Goal: Complete application form

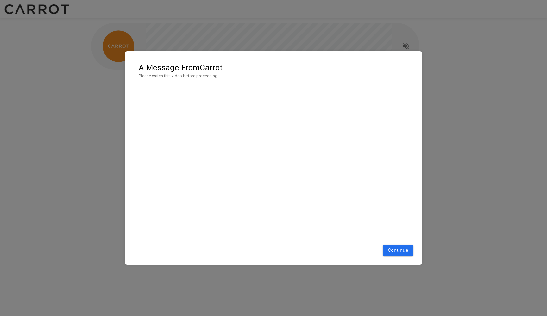
click at [403, 251] on button "Continue" at bounding box center [398, 251] width 31 height 12
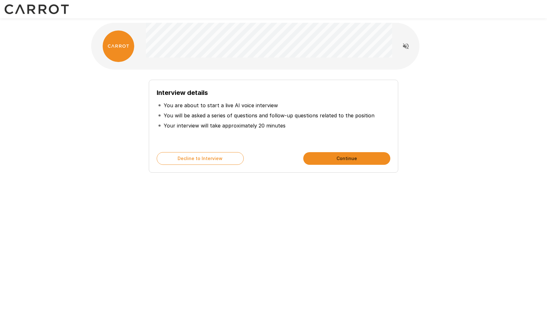
click at [345, 159] on button "Continue" at bounding box center [346, 158] width 87 height 13
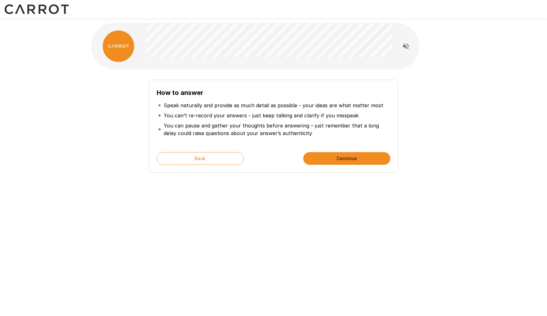
click at [345, 159] on button "Continue" at bounding box center [346, 158] width 87 height 13
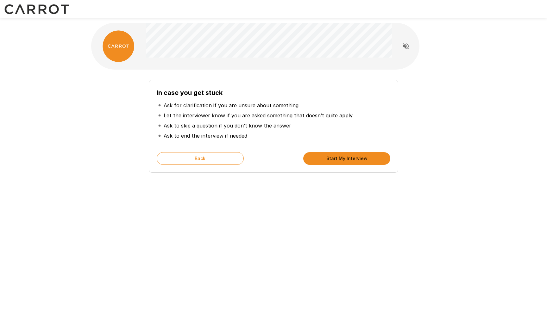
click at [345, 159] on button "Start My Interview" at bounding box center [346, 158] width 87 height 13
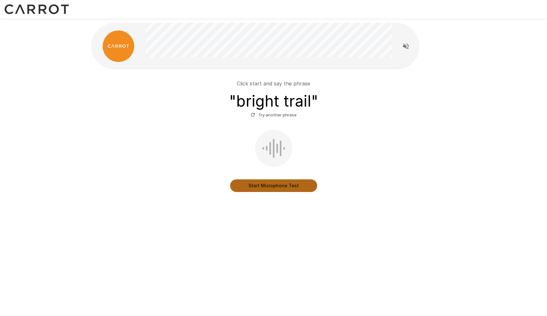
click at [274, 185] on button "Start Microphone Test" at bounding box center [273, 185] width 87 height 13
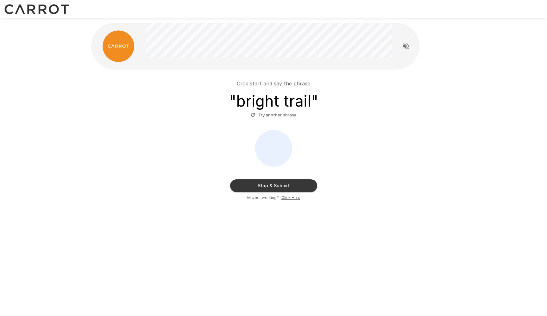
click at [274, 185] on button "Stop & Submit" at bounding box center [273, 185] width 87 height 13
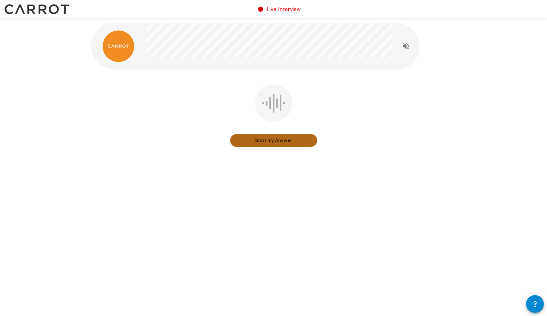
click at [279, 141] on button "Start my Answer" at bounding box center [273, 140] width 87 height 13
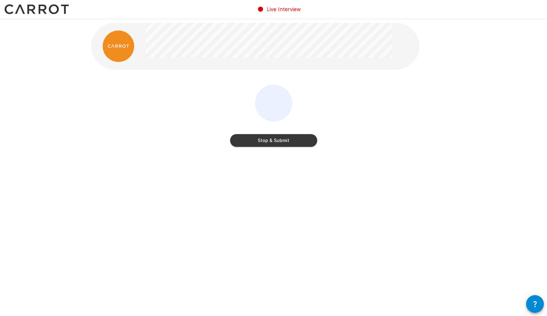
click at [279, 141] on button "Stop & Submit" at bounding box center [273, 140] width 87 height 13
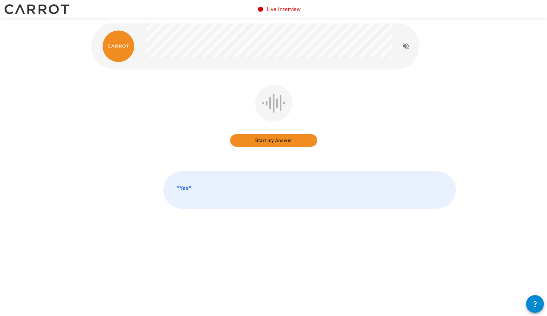
click at [274, 141] on button "Start my Answer" at bounding box center [273, 140] width 87 height 13
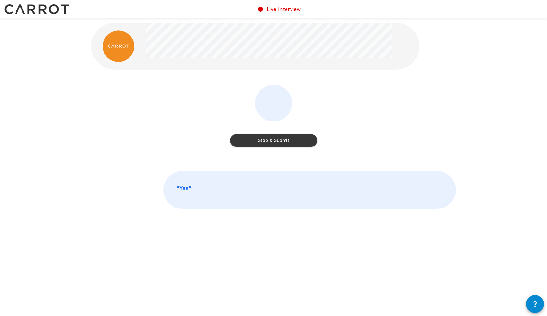
click at [274, 141] on button "Stop & Submit" at bounding box center [273, 140] width 87 height 13
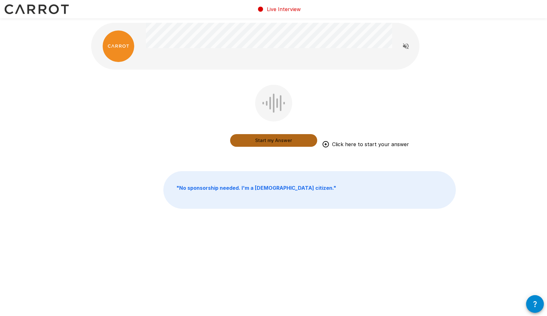
click at [275, 140] on button "Start my Answer" at bounding box center [273, 140] width 87 height 13
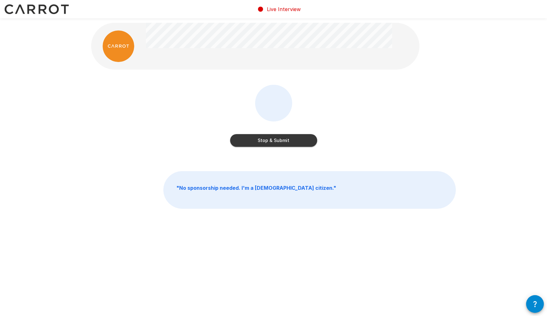
click at [275, 140] on button "Stop & Submit" at bounding box center [273, 140] width 87 height 13
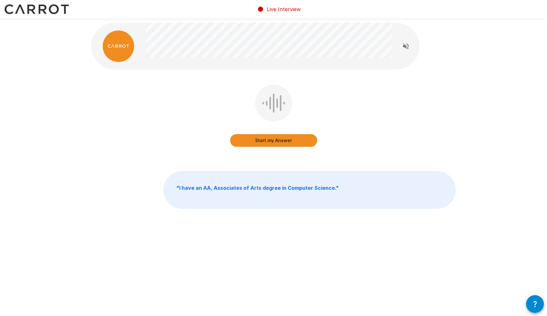
click at [277, 141] on button "Start my Answer" at bounding box center [273, 140] width 87 height 13
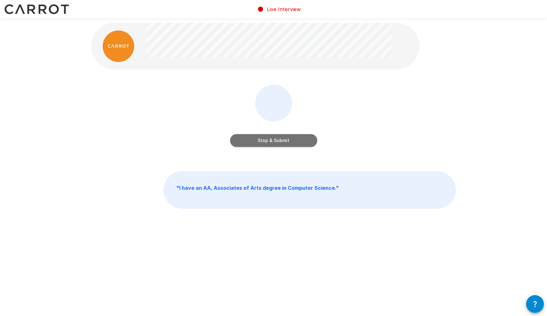
click at [277, 141] on button "Stop & Submit" at bounding box center [273, 140] width 87 height 13
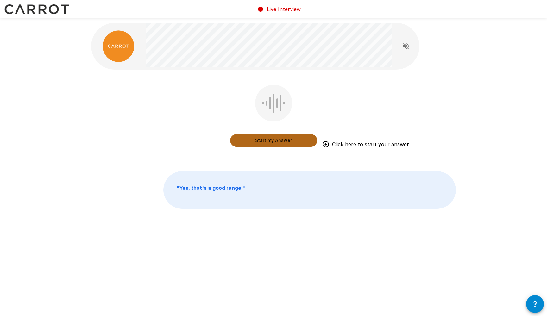
click at [274, 144] on button "Start my Answer" at bounding box center [273, 140] width 87 height 13
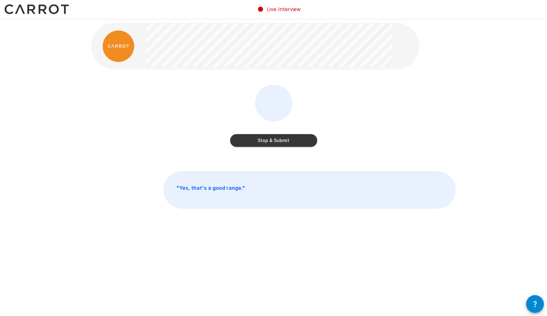
click at [274, 144] on button "Stop & Submit" at bounding box center [273, 140] width 87 height 13
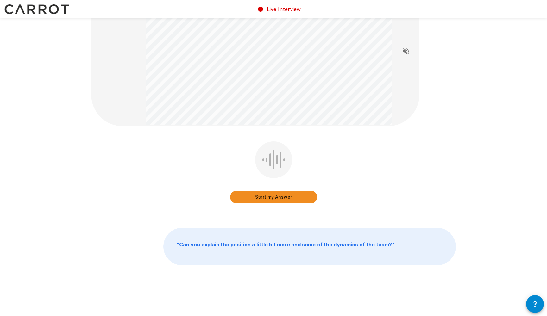
scroll to position [46, 0]
click at [263, 197] on button "Start my Answer" at bounding box center [273, 197] width 87 height 13
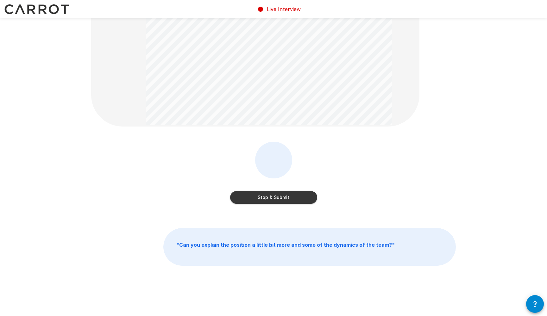
click at [263, 197] on button "Stop & Submit" at bounding box center [273, 197] width 87 height 13
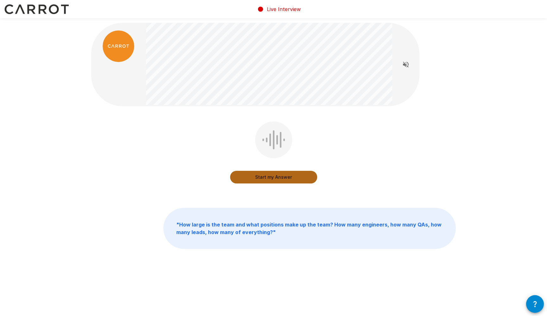
click at [272, 177] on button "Start my Answer" at bounding box center [273, 177] width 87 height 13
click at [272, 177] on button "Stop & Submit" at bounding box center [273, 177] width 87 height 13
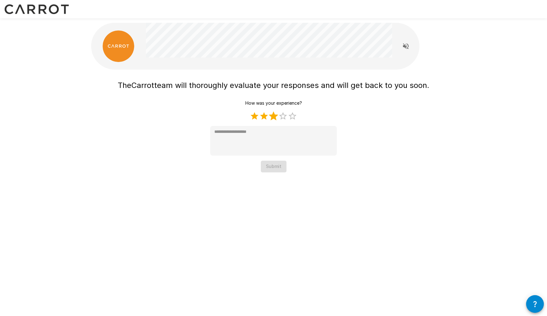
click at [274, 117] on label "3 Stars" at bounding box center [273, 115] width 9 height 9
type textarea "*"
click at [273, 167] on button "Submit" at bounding box center [274, 167] width 26 height 12
